Goal: Task Accomplishment & Management: Complete application form

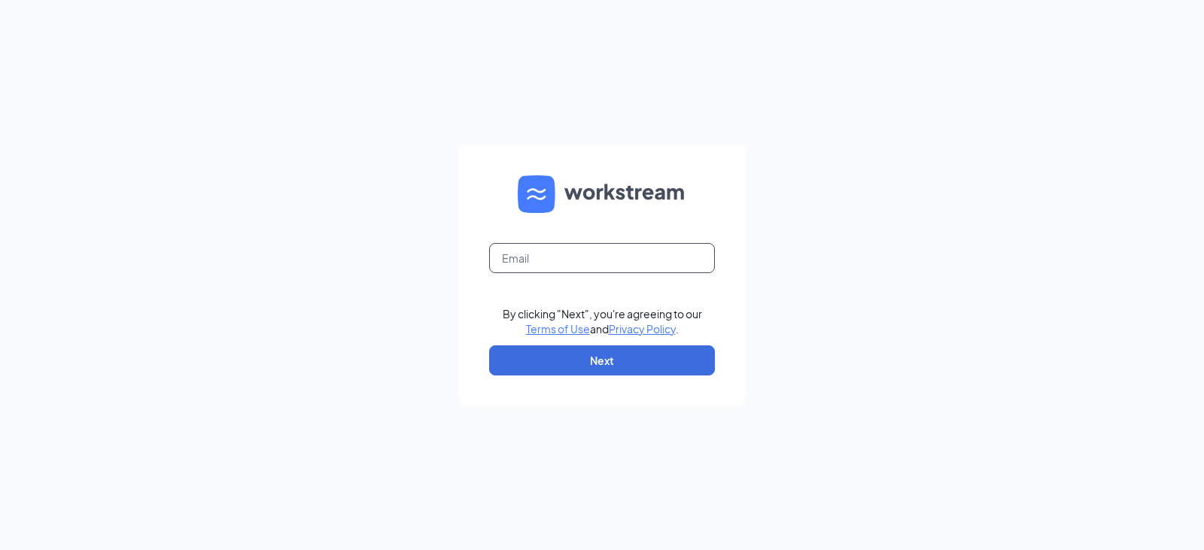
click at [509, 263] on input "text" at bounding box center [602, 258] width 226 height 30
type input "[EMAIL_ADDRESS][DOMAIN_NAME]"
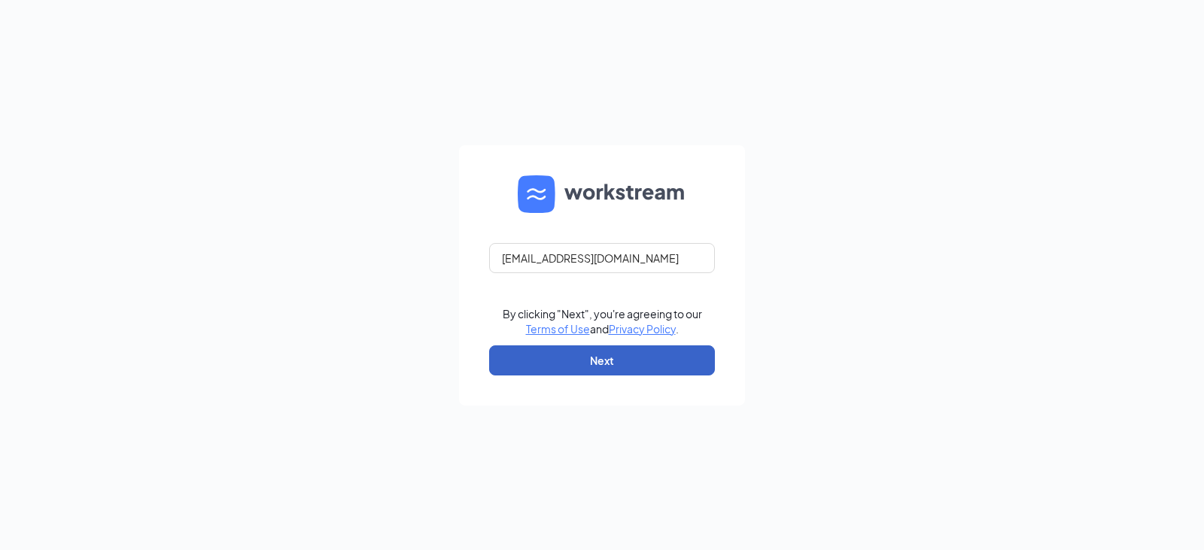
click at [606, 368] on button "Next" at bounding box center [602, 360] width 226 height 30
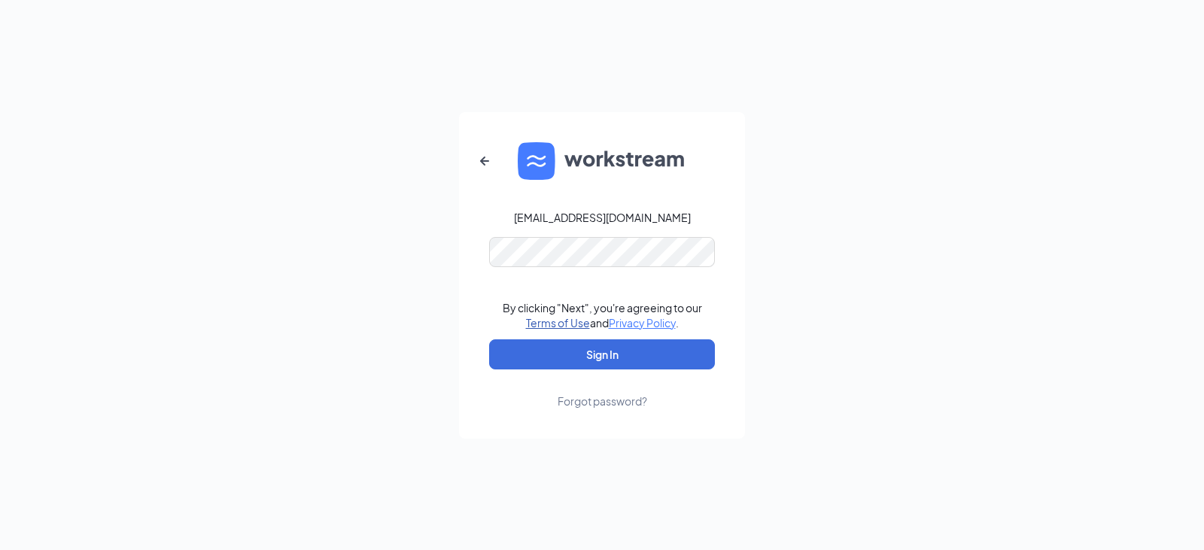
click at [542, 320] on link "Terms of Use" at bounding box center [558, 323] width 64 height 14
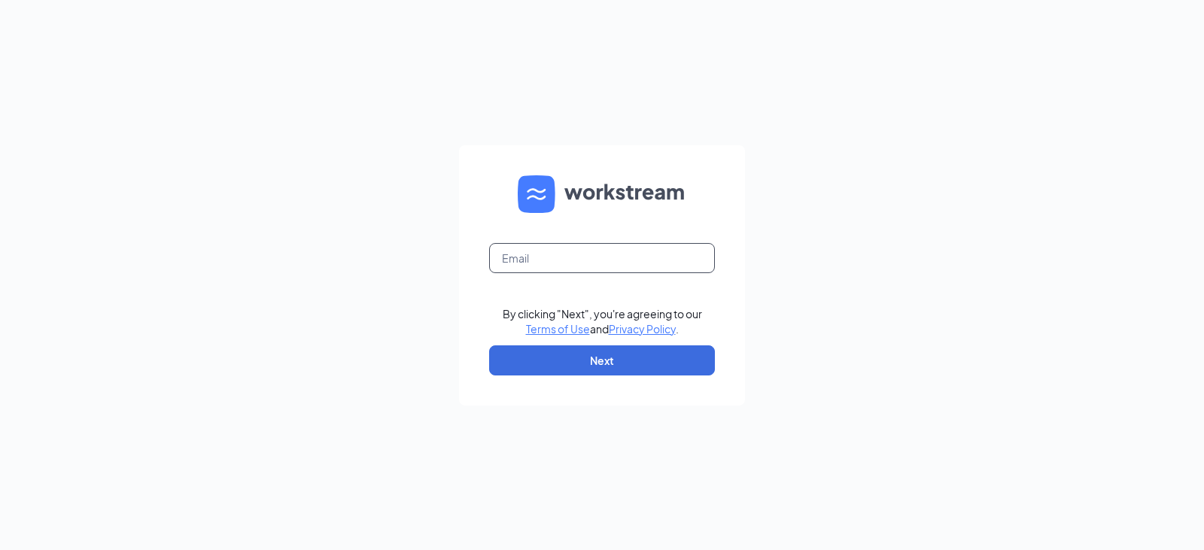
click at [499, 250] on input "text" at bounding box center [602, 258] width 226 height 30
type input "[EMAIL_ADDRESS][DOMAIN_NAME]"
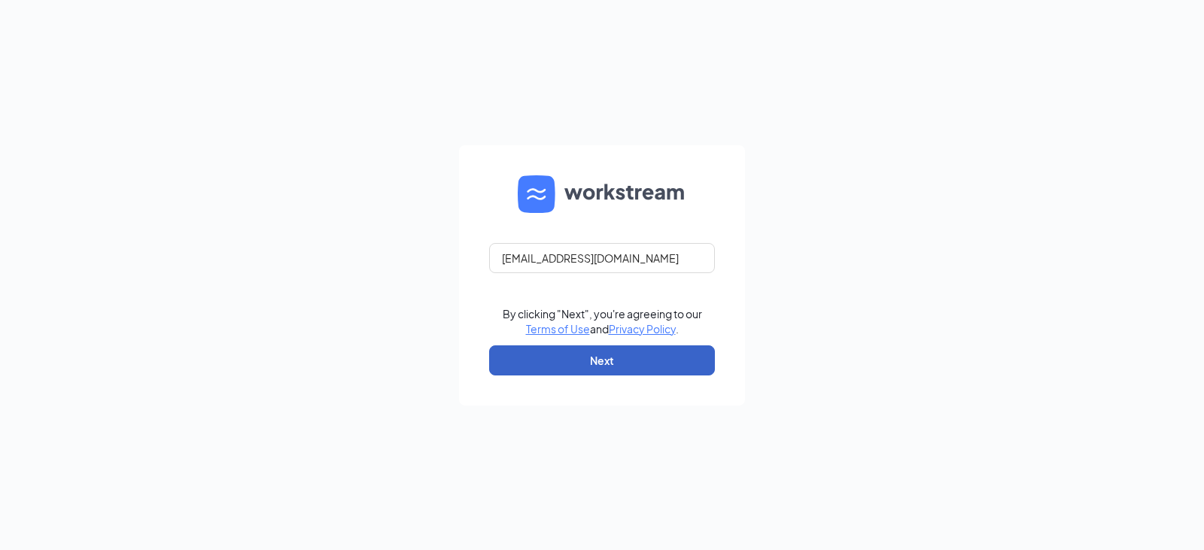
click at [613, 354] on button "Next" at bounding box center [602, 360] width 226 height 30
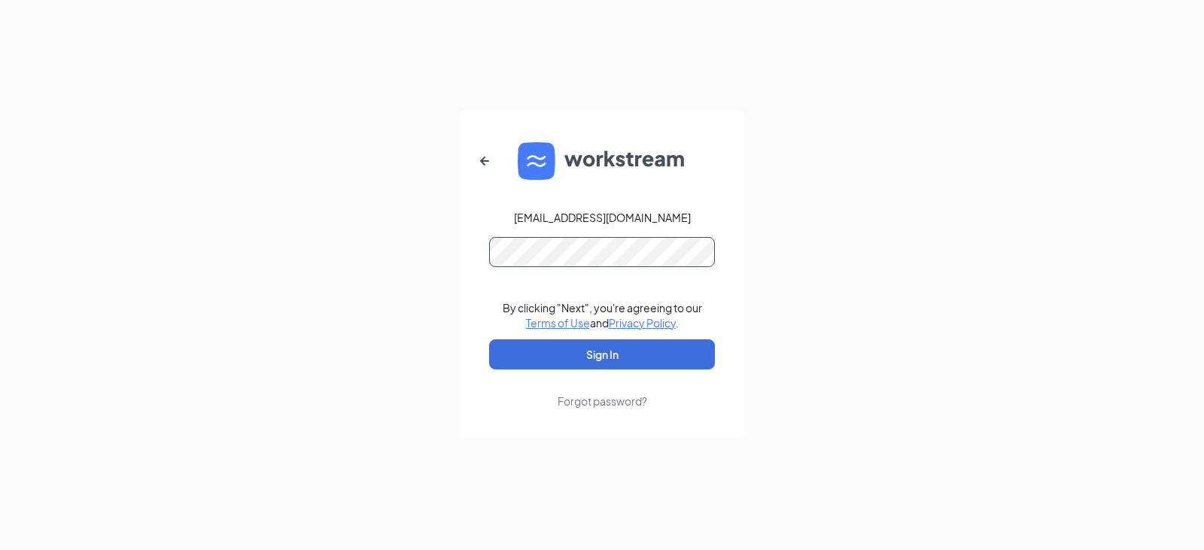
click at [489, 339] on button "Sign In" at bounding box center [602, 354] width 226 height 30
